Goal: Navigation & Orientation: Find specific page/section

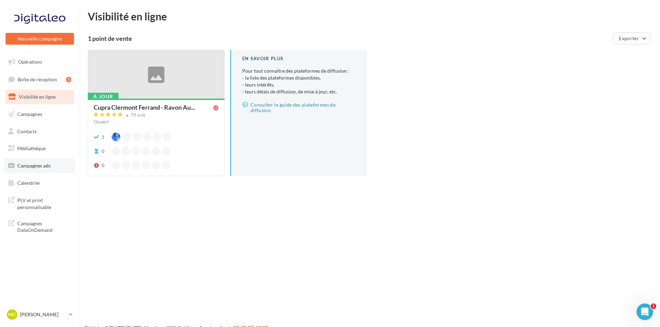
click at [41, 166] on span "Campagnes ads" at bounding box center [33, 165] width 33 height 6
click at [33, 62] on span "Opérations" at bounding box center [30, 62] width 24 height 6
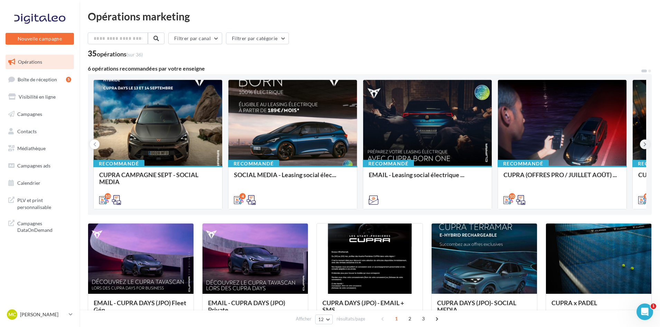
click at [645, 145] on icon at bounding box center [644, 144] width 3 height 7
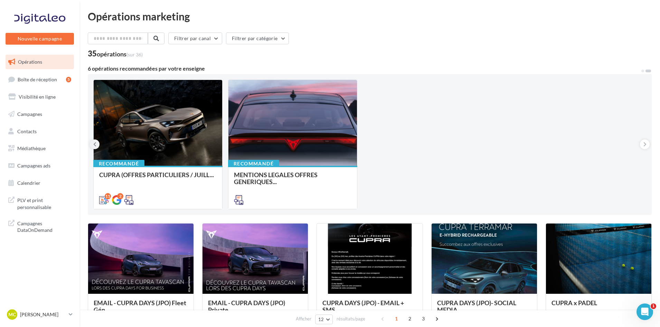
click at [96, 143] on icon at bounding box center [94, 144] width 3 height 7
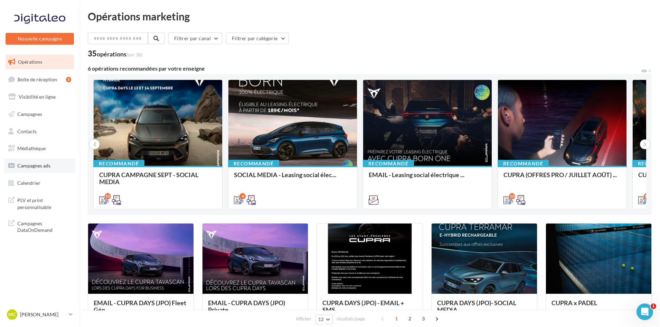
click at [31, 164] on span "Campagnes ads" at bounding box center [33, 165] width 33 height 6
